Goal: Task Accomplishment & Management: Manage account settings

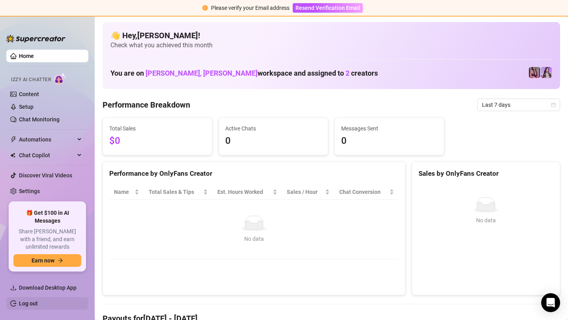
click at [35, 307] on link "Log out" at bounding box center [28, 304] width 19 height 6
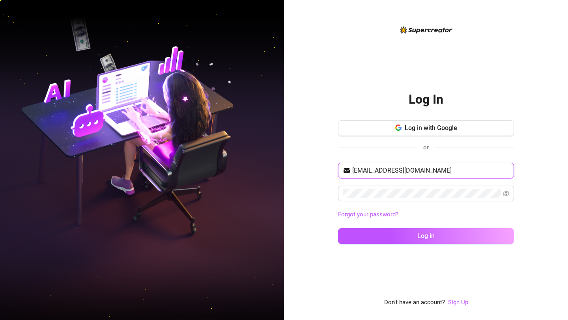
click at [381, 173] on input "[EMAIL_ADDRESS][DOMAIN_NAME]" at bounding box center [430, 170] width 157 height 9
type input "[EMAIL_ADDRESS][DOMAIN_NAME]"
click at [380, 170] on input "[EMAIL_ADDRESS][DOMAIN_NAME]" at bounding box center [430, 170] width 157 height 9
type input "[EMAIL_ADDRESS][DOMAIN_NAME]"
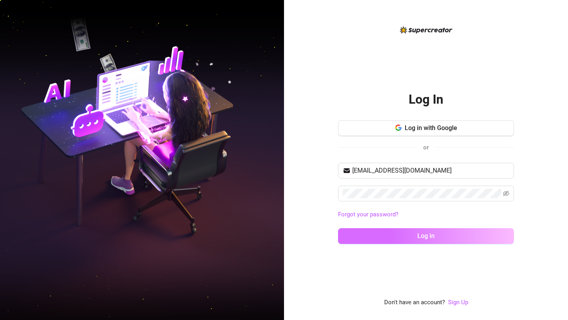
click at [379, 238] on button "Log in" at bounding box center [426, 236] width 176 height 16
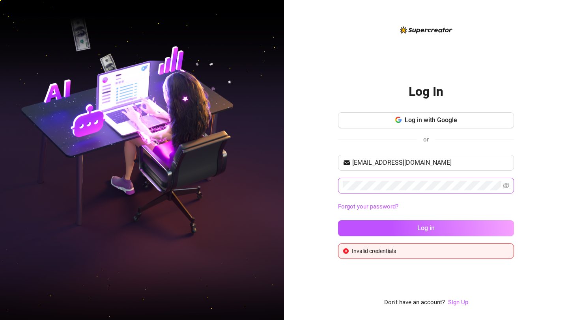
click at [509, 189] on span at bounding box center [506, 185] width 6 height 9
click at [507, 181] on span at bounding box center [506, 185] width 6 height 9
click at [506, 184] on icon "eye-invisible" at bounding box center [506, 186] width 6 height 6
click at [430, 180] on span at bounding box center [426, 186] width 176 height 16
click at [338, 221] on button "Log in" at bounding box center [426, 229] width 176 height 16
